Goal: Task Accomplishment & Management: Complete application form

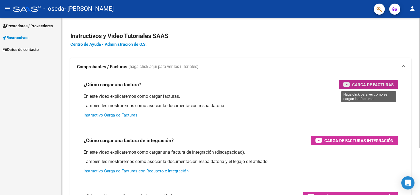
click at [369, 84] on span "Carga de Facturas" at bounding box center [372, 84] width 41 height 7
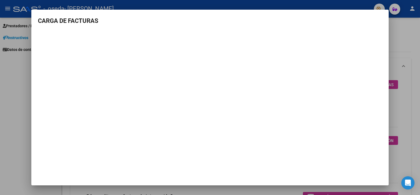
click at [26, 101] on div at bounding box center [210, 97] width 420 height 195
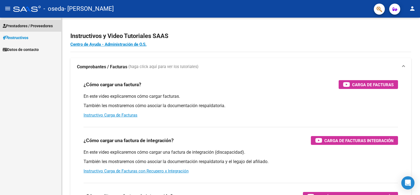
click at [40, 23] on span "Prestadores / Proveedores" at bounding box center [28, 26] width 50 height 6
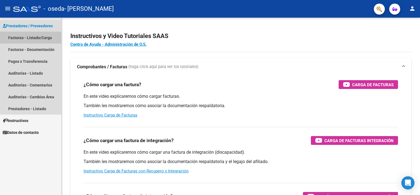
click at [35, 37] on link "Facturas - Listado/Carga" at bounding box center [30, 38] width 61 height 12
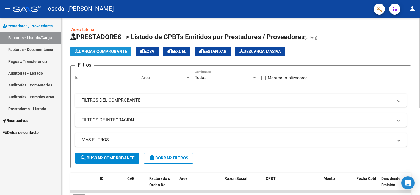
click at [112, 49] on span "Cargar Comprobante" at bounding box center [101, 51] width 52 height 5
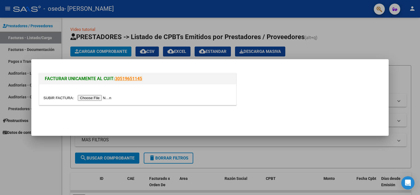
click at [92, 97] on input "file" at bounding box center [78, 98] width 70 height 6
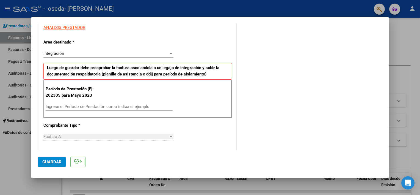
scroll to position [110, 0]
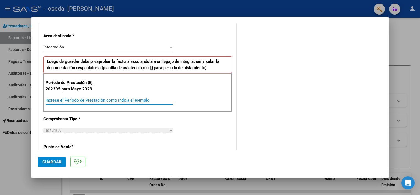
click at [64, 99] on input "Ingrese el Período de Prestación como indica el ejemplo" at bounding box center [109, 100] width 127 height 5
type input "202507"
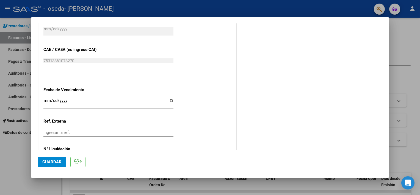
scroll to position [330, 0]
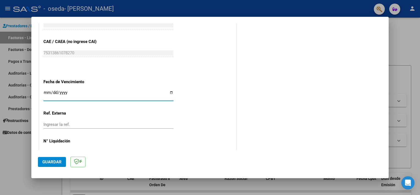
click at [167, 90] on input "Ingresar la fecha" at bounding box center [108, 94] width 130 height 9
click at [169, 91] on input "Ingresar la fecha" at bounding box center [108, 94] width 130 height 9
type input "[DATE]"
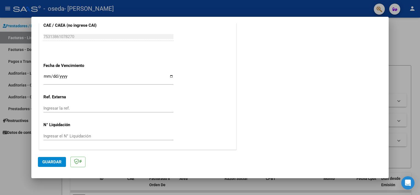
scroll to position [346, 0]
click at [54, 159] on span "Guardar" at bounding box center [51, 161] width 19 height 5
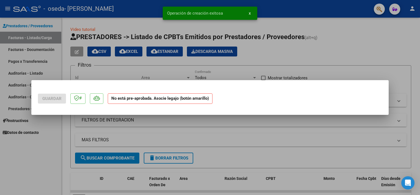
scroll to position [0, 0]
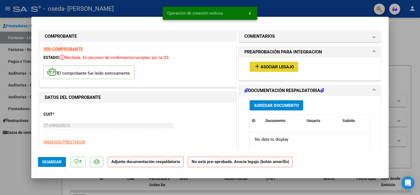
click at [275, 65] on span "Asociar Legajo" at bounding box center [277, 66] width 33 height 5
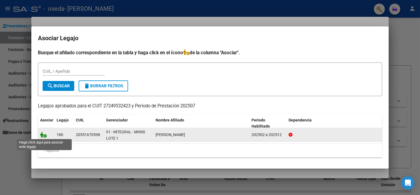
click at [44, 134] on icon at bounding box center [43, 134] width 7 height 6
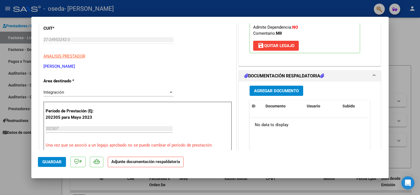
scroll to position [88, 0]
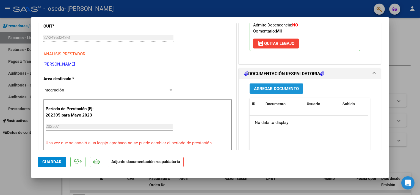
click at [279, 88] on span "Agregar Documento" at bounding box center [276, 88] width 45 height 5
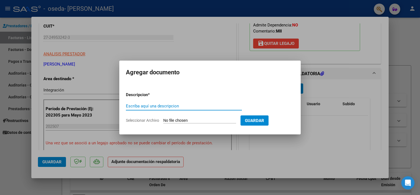
click at [144, 104] on input "Escriba aquí una descripcion" at bounding box center [184, 105] width 116 height 5
type input "asistencia"
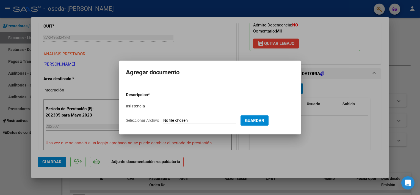
click at [157, 121] on span "Seleccionar Archivo" at bounding box center [142, 120] width 33 height 4
click at [163, 121] on input "Seleccionar Archivo" at bounding box center [199, 120] width 73 height 5
type input "C:\fakepath\asistencia.pdf"
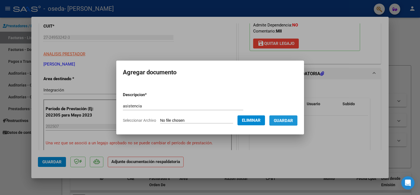
click at [280, 119] on span "Guardar" at bounding box center [283, 120] width 19 height 5
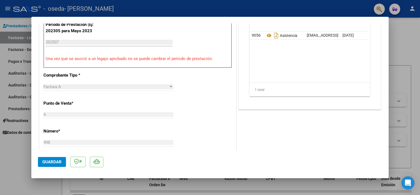
scroll to position [220, 0]
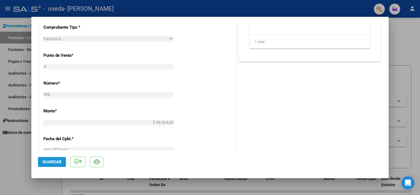
click at [48, 161] on span "Guardar" at bounding box center [51, 161] width 19 height 5
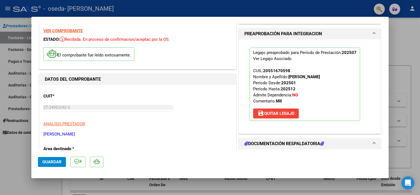
scroll to position [0, 0]
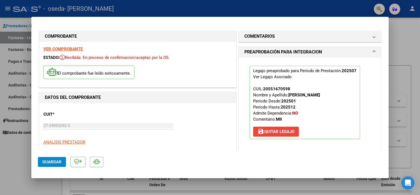
click at [400, 23] on div at bounding box center [210, 97] width 420 height 195
